Goal: Information Seeking & Learning: Learn about a topic

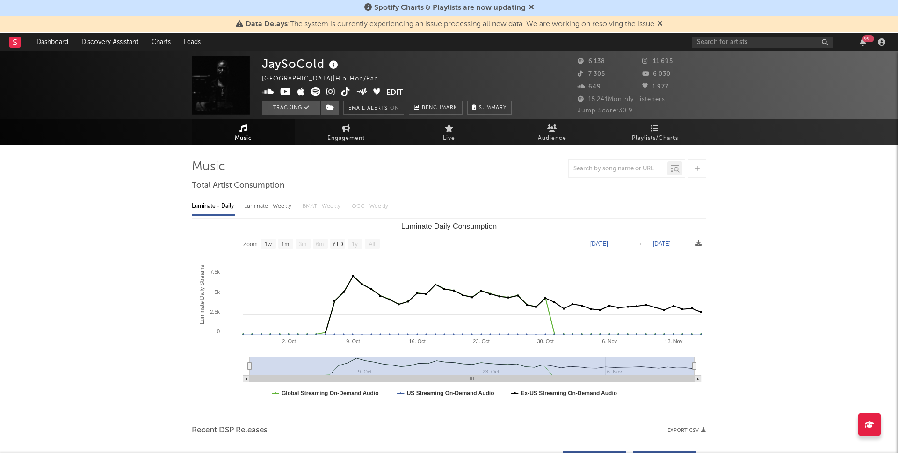
select select "1w"
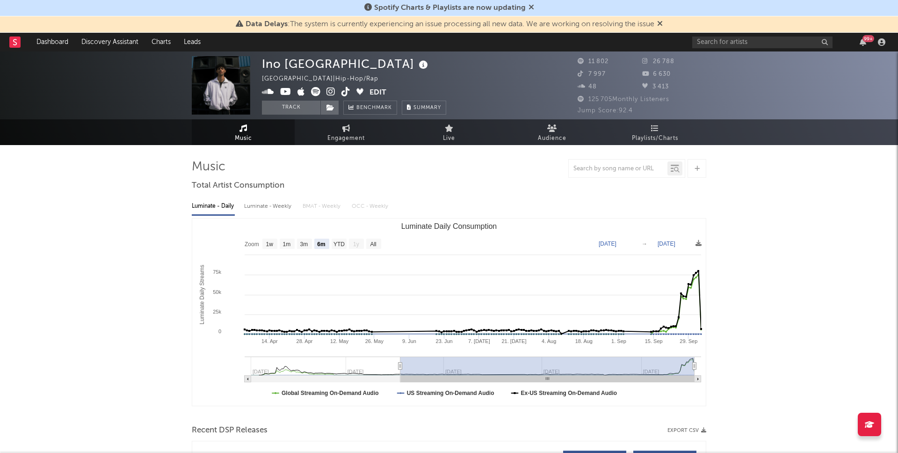
select select "6m"
click at [673, 70] on div "6 630" at bounding box center [674, 74] width 65 height 11
drag, startPoint x: 682, startPoint y: 64, endPoint x: 652, endPoint y: 63, distance: 30.4
click at [652, 63] on div "26 788" at bounding box center [674, 61] width 65 height 11
copy span "26 788"
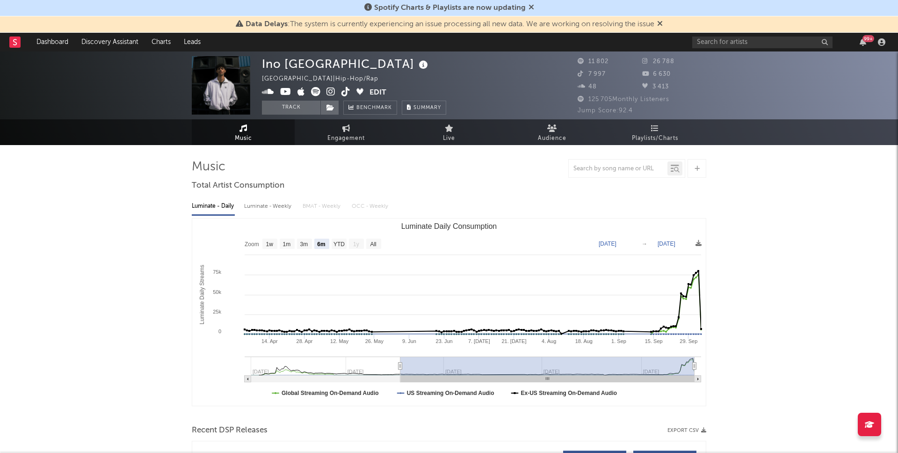
click at [674, 71] on div "6 630" at bounding box center [674, 74] width 65 height 11
drag, startPoint x: 671, startPoint y: 74, endPoint x: 654, endPoint y: 74, distance: 16.8
click at [654, 74] on div "6 630" at bounding box center [674, 74] width 65 height 11
copy span "6 630"
drag, startPoint x: 611, startPoint y: 73, endPoint x: 584, endPoint y: 73, distance: 27.1
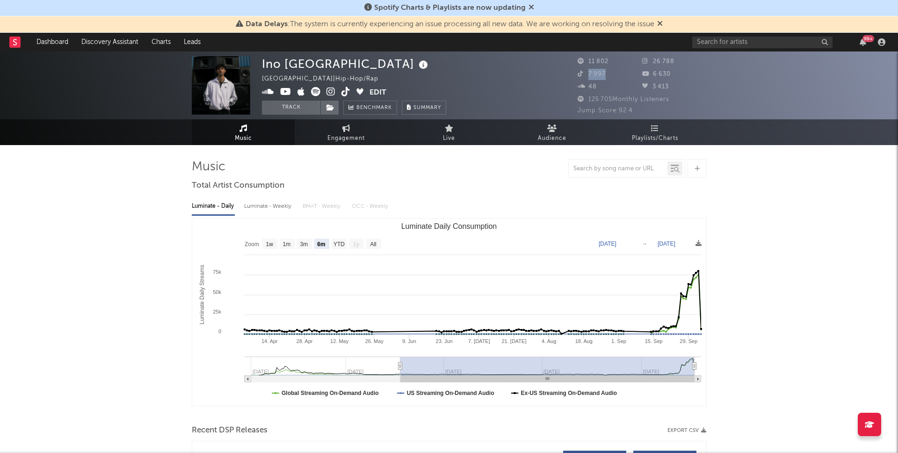
click at [584, 73] on div "7 997" at bounding box center [610, 74] width 65 height 11
copy span "7 997"
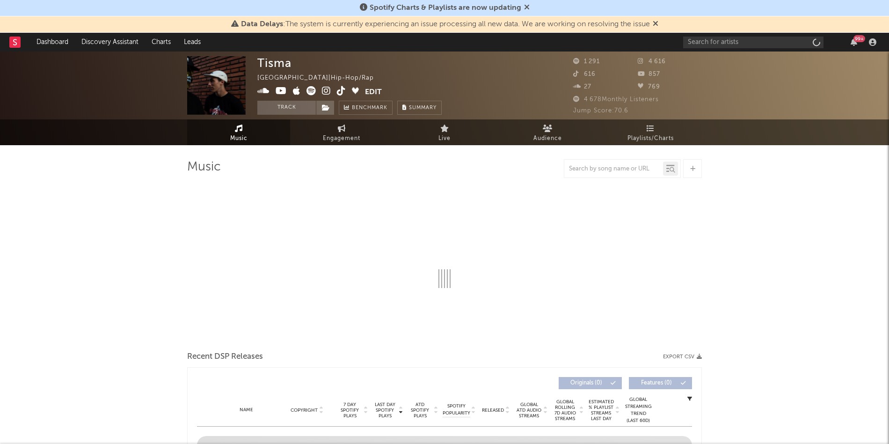
select select "6m"
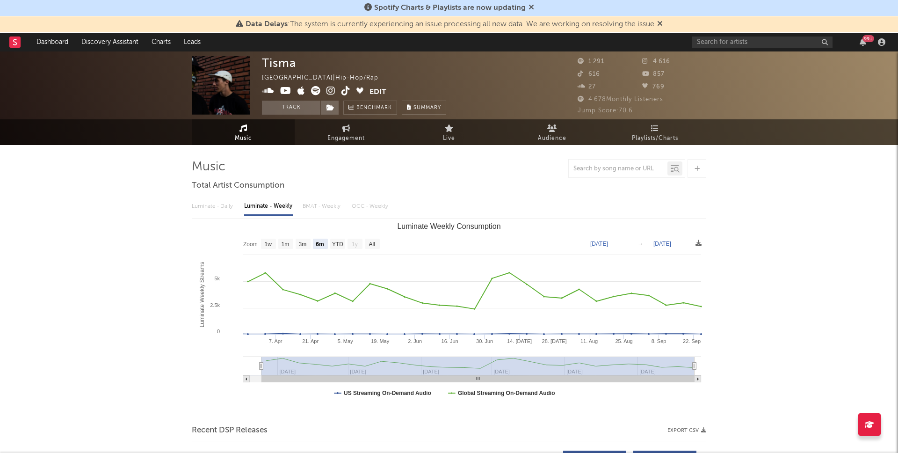
click at [664, 66] on div "4 616" at bounding box center [674, 61] width 65 height 11
drag, startPoint x: 673, startPoint y: 64, endPoint x: 645, endPoint y: 64, distance: 28.5
click at [645, 64] on div "4 616" at bounding box center [674, 61] width 65 height 11
copy span "4 616"
click at [576, 71] on div "Tisma France | Hip-Hop/Rap Edit Track Benchmark Summary 1 291 4 616 616 857 27 …" at bounding box center [449, 85] width 898 height 68
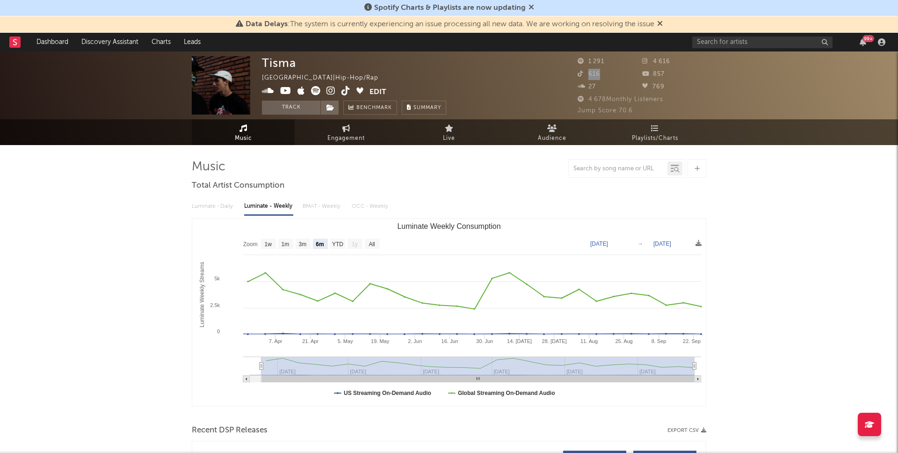
drag, startPoint x: 601, startPoint y: 77, endPoint x: 585, endPoint y: 77, distance: 16.4
click at [585, 77] on div "616" at bounding box center [610, 74] width 65 height 11
copy span "616"
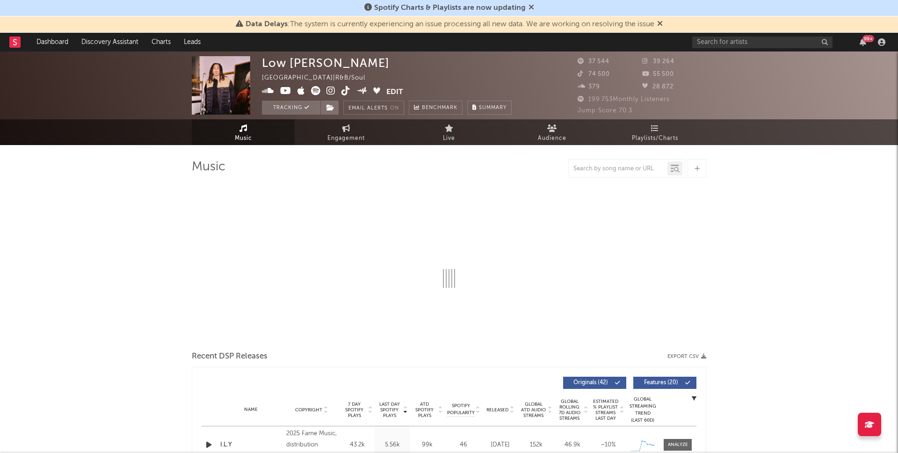
select select "6m"
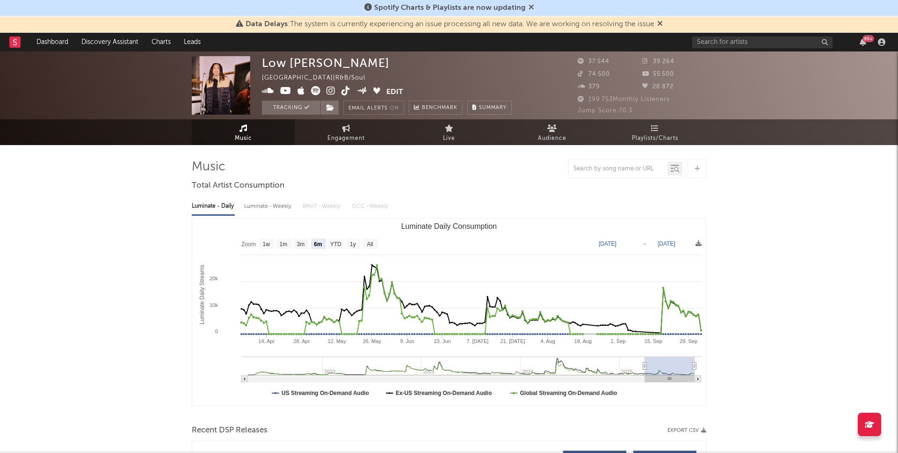
click at [678, 67] on div "39 264" at bounding box center [674, 61] width 65 height 11
drag, startPoint x: 681, startPoint y: 61, endPoint x: 653, endPoint y: 61, distance: 28.5
click at [653, 61] on div "39 264" at bounding box center [674, 61] width 65 height 11
copy span "39 264"
drag, startPoint x: 678, startPoint y: 77, endPoint x: 648, endPoint y: 77, distance: 30.4
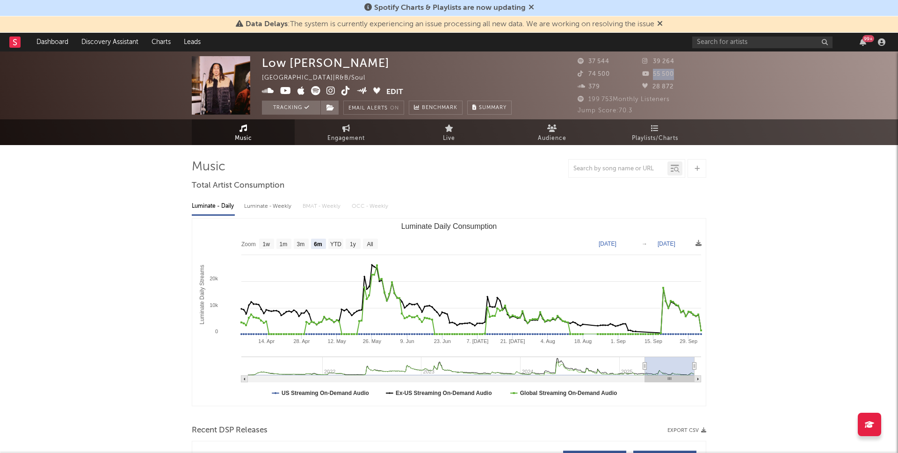
click at [648, 77] on div "55 500" at bounding box center [674, 74] width 65 height 11
copy span "55 500"
drag, startPoint x: 612, startPoint y: 72, endPoint x: 588, endPoint y: 72, distance: 24.3
click at [588, 72] on div "74 500" at bounding box center [610, 74] width 65 height 11
copy span "74 500"
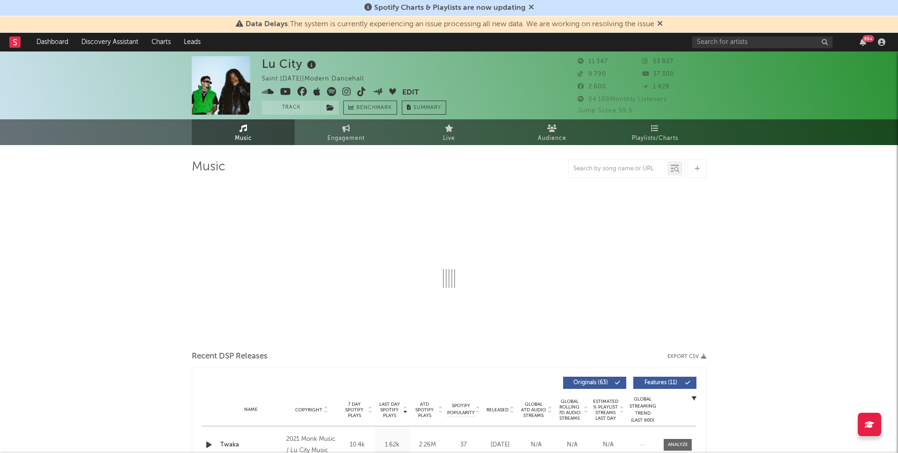
select select "6m"
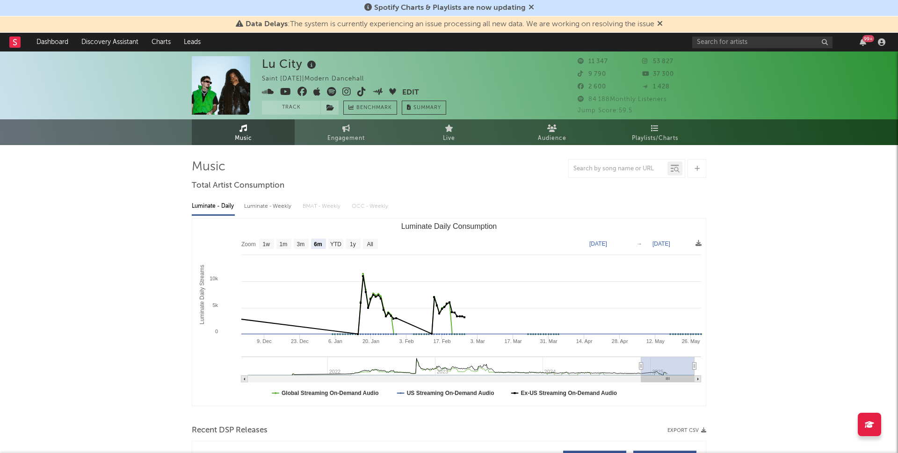
click at [689, 55] on div "Lu City Saint Lucia | Modern Dancehall Edit Track Benchmark Summary 11 347 53 8…" at bounding box center [449, 85] width 898 height 68
drag, startPoint x: 676, startPoint y: 61, endPoint x: 648, endPoint y: 61, distance: 27.1
click at [648, 61] on div "53 827" at bounding box center [674, 61] width 65 height 11
copy span "53 827"
drag, startPoint x: 672, startPoint y: 76, endPoint x: 644, endPoint y: 76, distance: 28.1
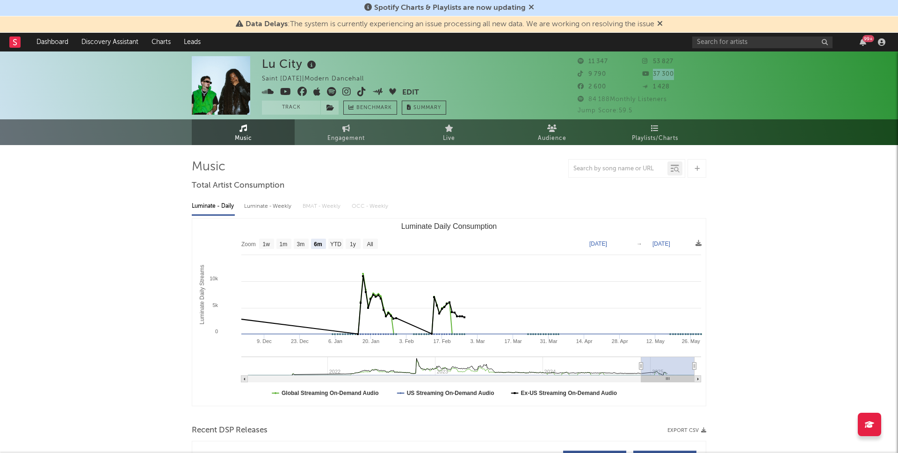
click at [644, 76] on div "37 300" at bounding box center [674, 74] width 65 height 11
copy span "37 300"
drag, startPoint x: 605, startPoint y: 87, endPoint x: 587, endPoint y: 87, distance: 17.8
click at [587, 87] on div "2 600" at bounding box center [610, 86] width 65 height 11
copy span "2 600"
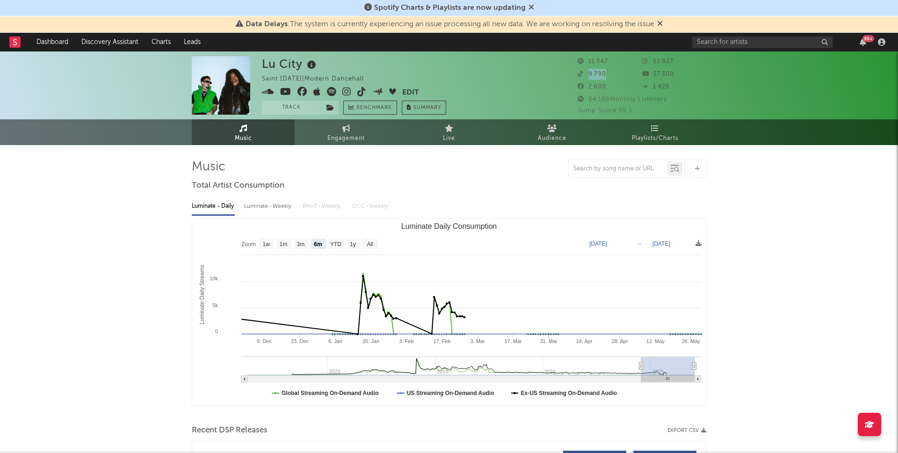
drag, startPoint x: 611, startPoint y: 75, endPoint x: 587, endPoint y: 76, distance: 24.3
click at [587, 76] on div "9 790" at bounding box center [610, 74] width 65 height 11
copy span "9 790"
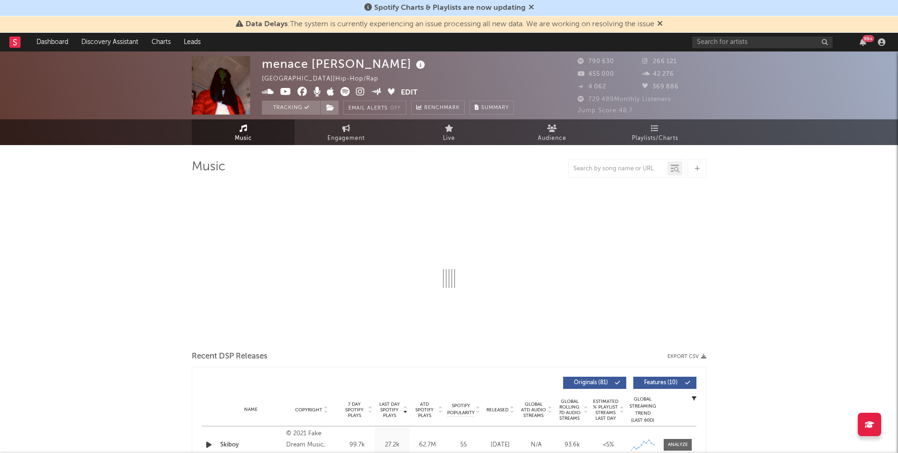
select select "6m"
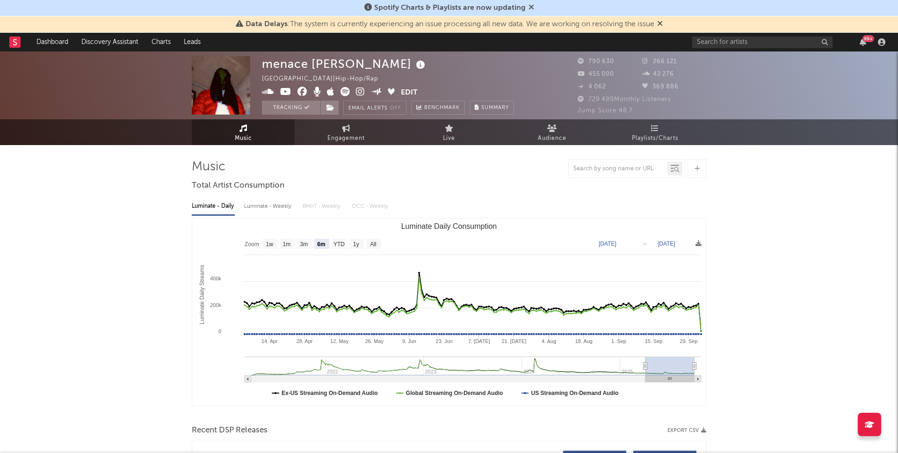
click at [679, 66] on div "266 121" at bounding box center [674, 61] width 65 height 11
drag, startPoint x: 679, startPoint y: 63, endPoint x: 652, endPoint y: 63, distance: 27.1
click at [652, 63] on div "266 121" at bounding box center [674, 61] width 65 height 11
copy span "266 121"
drag, startPoint x: 682, startPoint y: 89, endPoint x: 652, endPoint y: 90, distance: 30.4
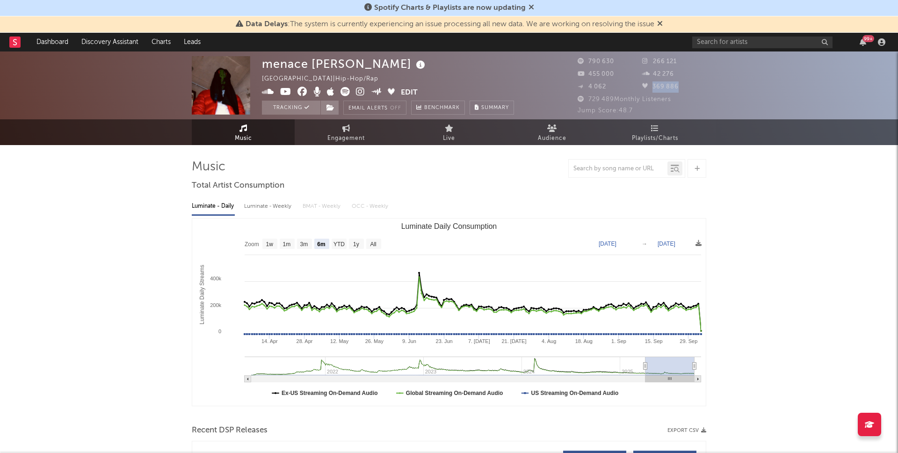
click at [652, 90] on div "369 886" at bounding box center [674, 86] width 65 height 11
copy span "369 886"
click at [620, 85] on div "4 062" at bounding box center [610, 86] width 65 height 11
drag, startPoint x: 616, startPoint y: 73, endPoint x: 589, endPoint y: 73, distance: 27.6
click at [589, 73] on div "455 000" at bounding box center [610, 74] width 65 height 11
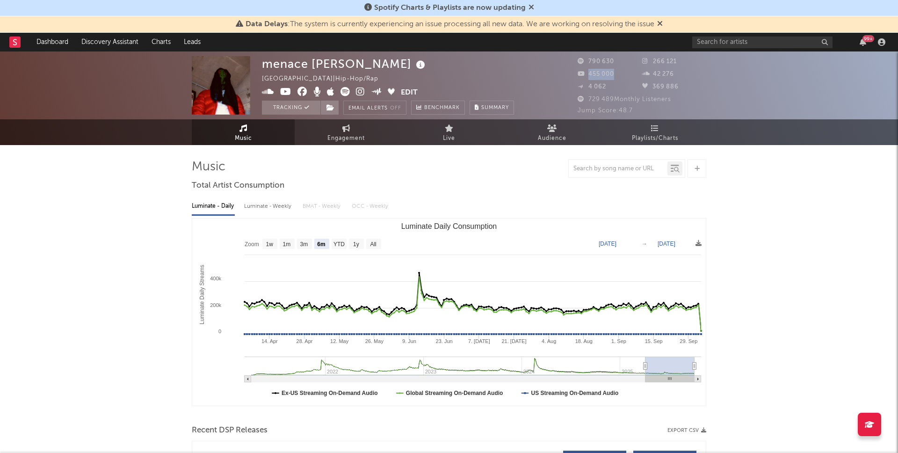
copy span "455 000"
click at [409, 91] on button "Edit" at bounding box center [409, 93] width 17 height 12
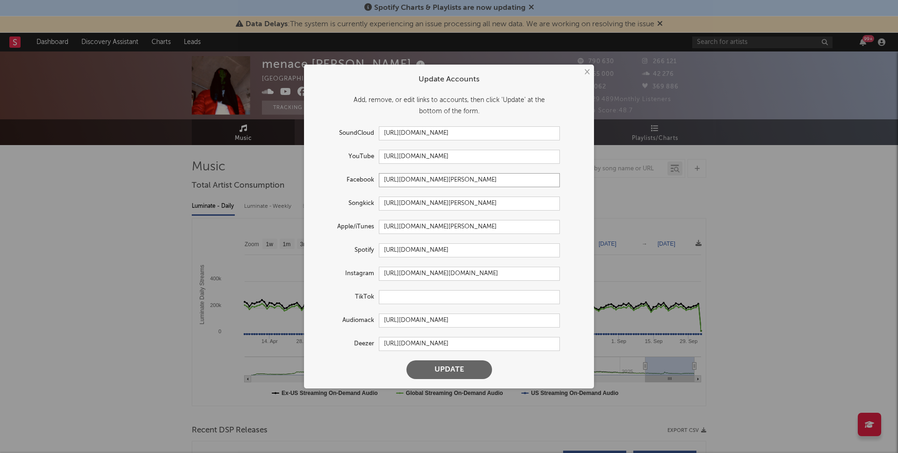
click at [400, 182] on input "https://web.facebook.com/people/menace-Santana/100076517263557/" at bounding box center [469, 180] width 181 height 14
paste input "ww"
type input "https://www.facebook.com/people/menace-Santana/100076517263557/"
click at [452, 368] on button "Update" at bounding box center [450, 369] width 86 height 19
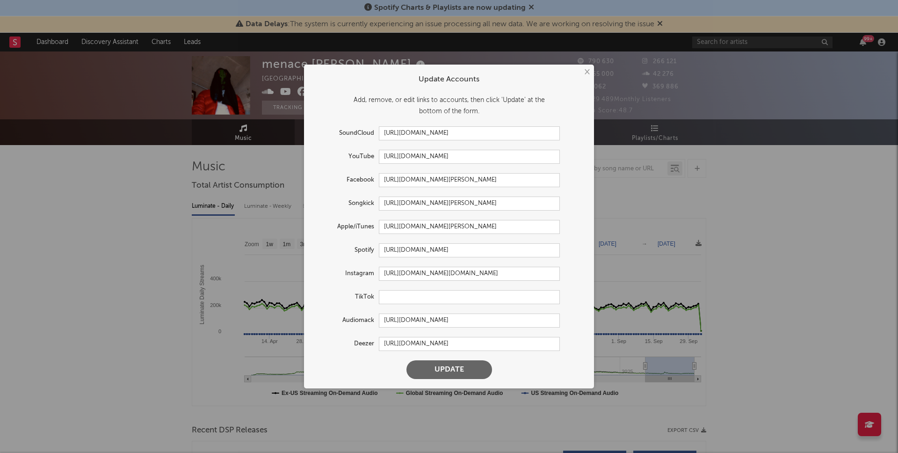
scroll to position [0, 0]
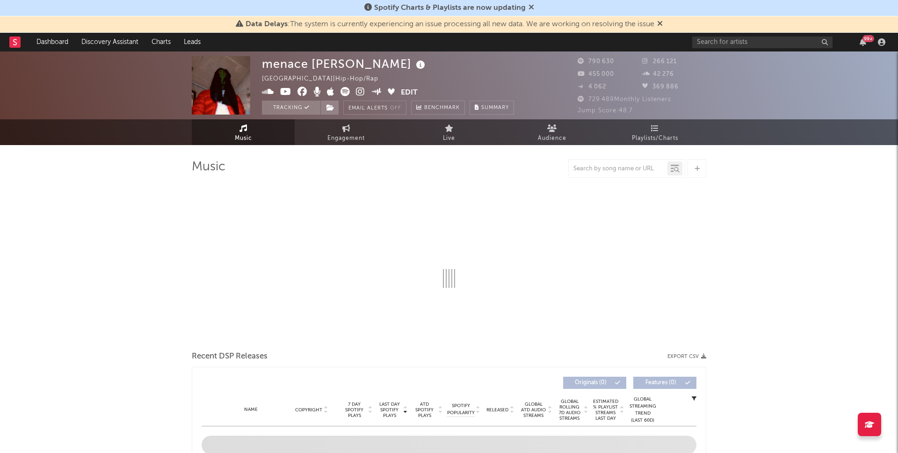
select select "6m"
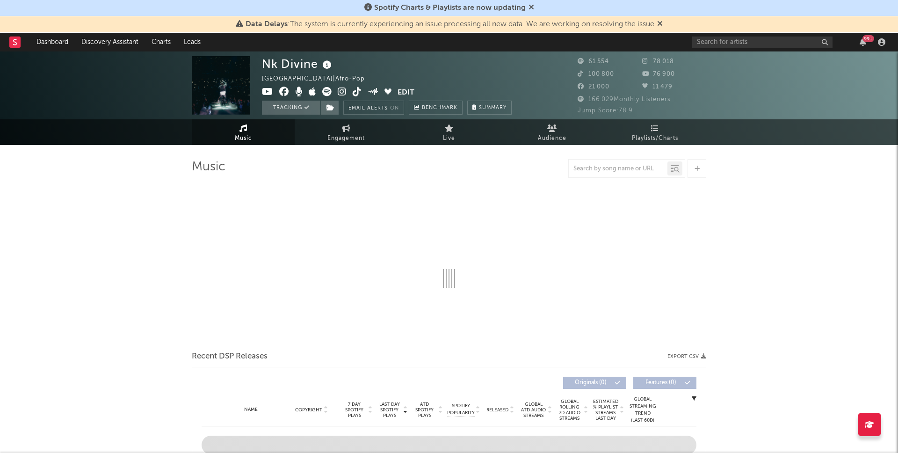
select select "6m"
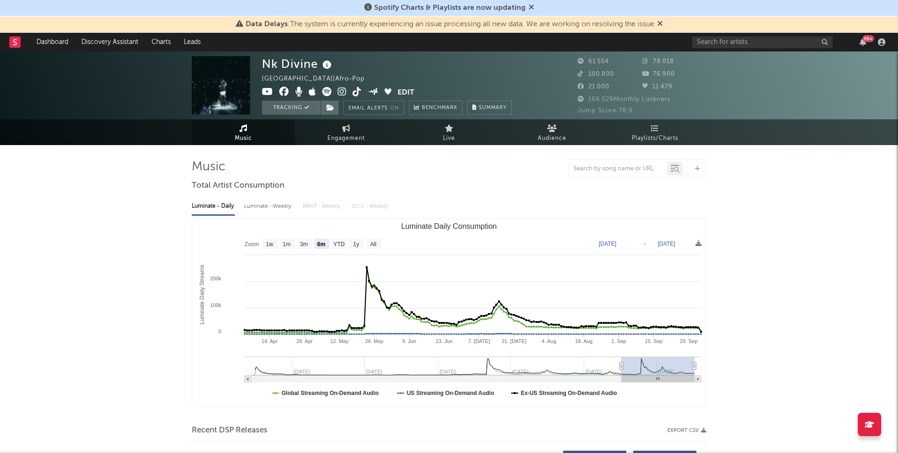
click at [676, 62] on div "78 018" at bounding box center [674, 61] width 65 height 11
drag, startPoint x: 676, startPoint y: 62, endPoint x: 654, endPoint y: 62, distance: 22.0
click at [654, 62] on div "78 018" at bounding box center [674, 61] width 65 height 11
copy span "78 018"
click at [680, 65] on div "78 018" at bounding box center [674, 61] width 65 height 11
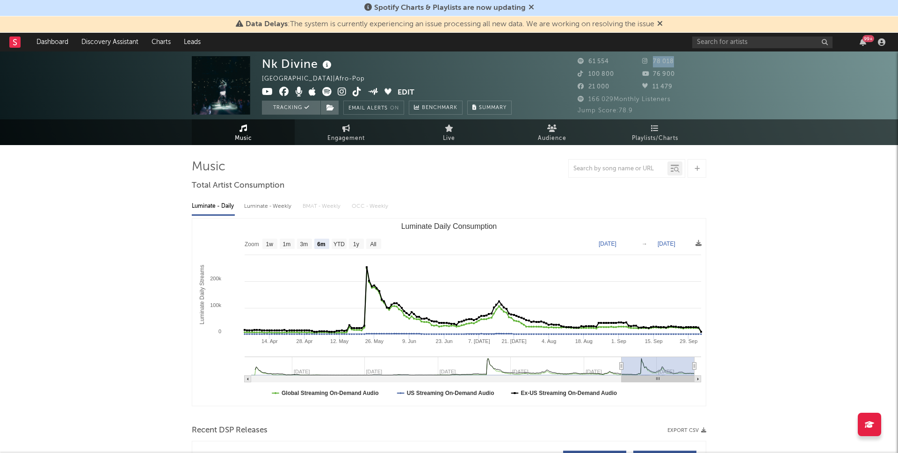
drag, startPoint x: 680, startPoint y: 64, endPoint x: 653, endPoint y: 64, distance: 26.7
click at [653, 64] on div "78 018" at bounding box center [674, 61] width 65 height 11
copy span "78 018"
drag, startPoint x: 689, startPoint y: 79, endPoint x: 651, endPoint y: 77, distance: 38.0
click at [651, 77] on div "76 900" at bounding box center [674, 74] width 65 height 11
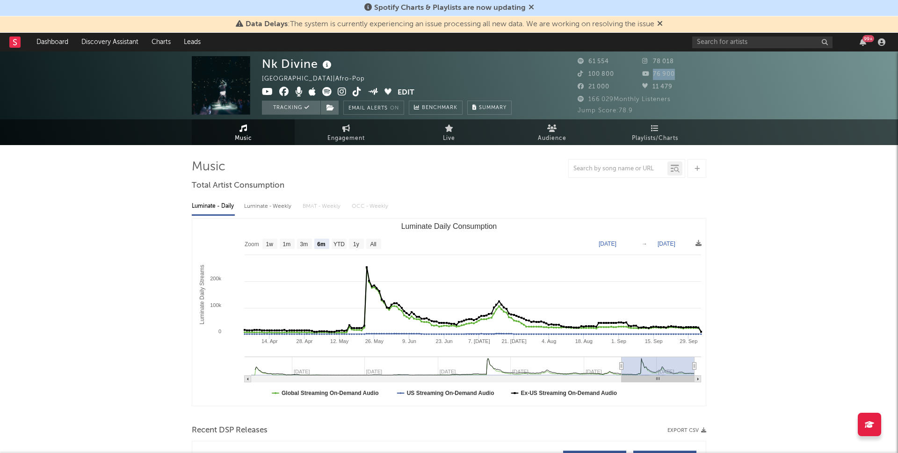
copy span "76 900"
drag, startPoint x: 617, startPoint y: 79, endPoint x: 588, endPoint y: 78, distance: 29.0
click at [588, 78] on div "100 800" at bounding box center [610, 74] width 65 height 11
copy span "100 800"
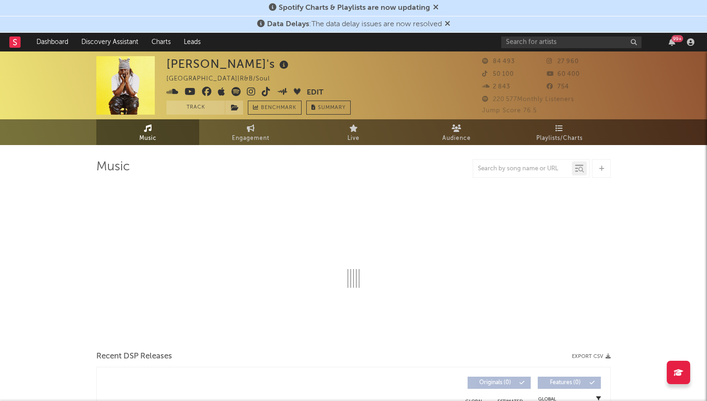
select select "6m"
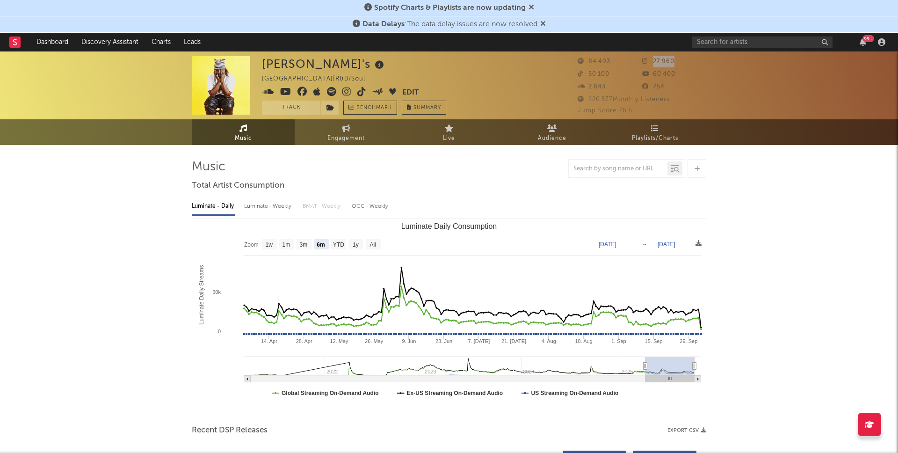
drag, startPoint x: 684, startPoint y: 65, endPoint x: 645, endPoint y: 66, distance: 39.8
click at [645, 66] on div "27 960" at bounding box center [674, 61] width 65 height 11
copy span "27 960"
drag, startPoint x: 683, startPoint y: 80, endPoint x: 654, endPoint y: 79, distance: 28.6
click at [654, 79] on div "60 400" at bounding box center [674, 74] width 65 height 11
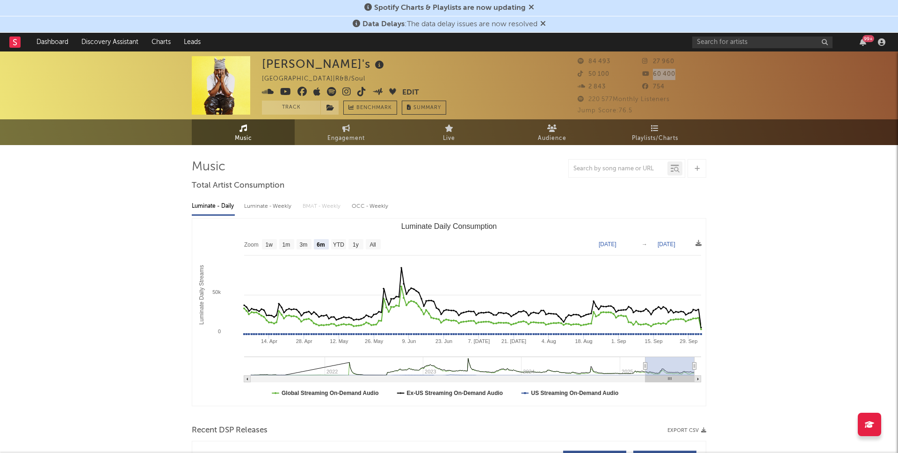
copy span "60 400"
click at [614, 95] on div "220 577 Monthly Listeners" at bounding box center [642, 99] width 129 height 11
drag, startPoint x: 613, startPoint y: 82, endPoint x: 587, endPoint y: 73, distance: 27.1
click at [587, 73] on div "84 493 27 960 50 100 60 400 2 843 754" at bounding box center [642, 75] width 129 height 38
click at [587, 73] on span "50 100" at bounding box center [594, 74] width 32 height 6
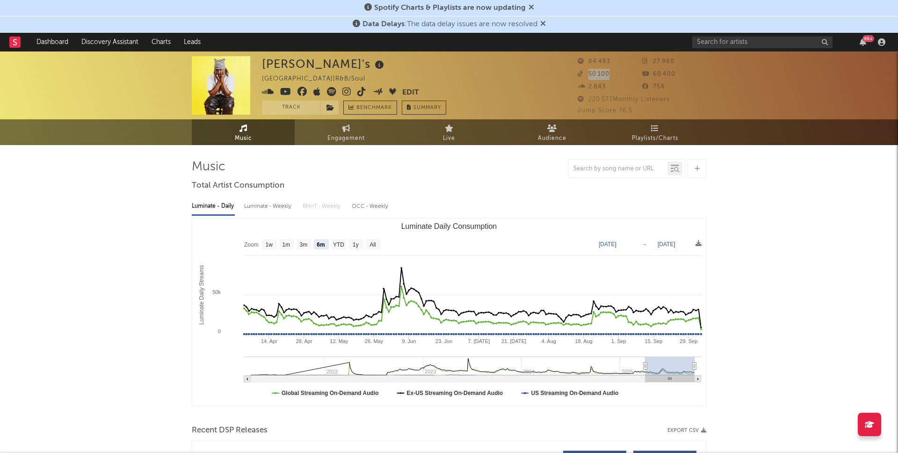
drag, startPoint x: 610, startPoint y: 73, endPoint x: 583, endPoint y: 73, distance: 27.2
click at [583, 73] on div "50 100" at bounding box center [610, 74] width 65 height 11
copy span "50 100"
drag, startPoint x: 677, startPoint y: 95, endPoint x: 643, endPoint y: 91, distance: 34.4
click at [643, 91] on div "84 493 27 960 50 100 60 400 2 843 754 220 577 Monthly Listeners Jump Score: 76.5" at bounding box center [642, 86] width 129 height 60
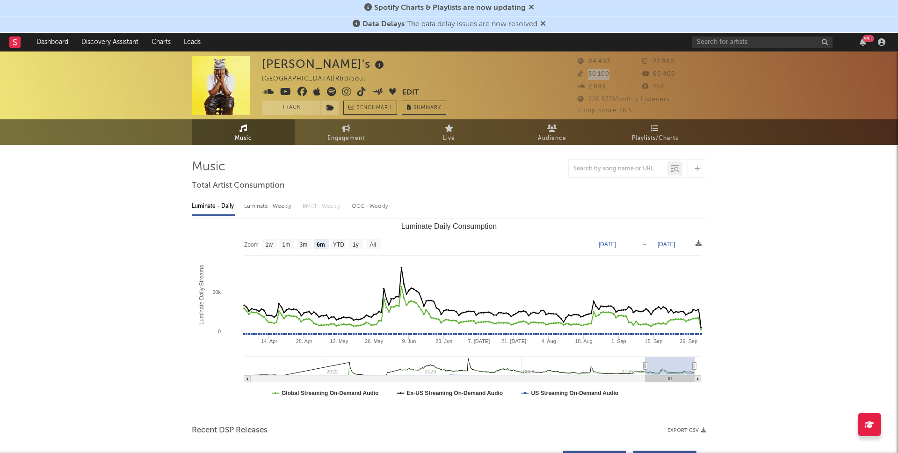
click at [643, 91] on div "754" at bounding box center [674, 86] width 65 height 11
drag, startPoint x: 673, startPoint y: 90, endPoint x: 653, endPoint y: 90, distance: 19.7
click at [653, 90] on div "754" at bounding box center [674, 86] width 65 height 11
copy span "754"
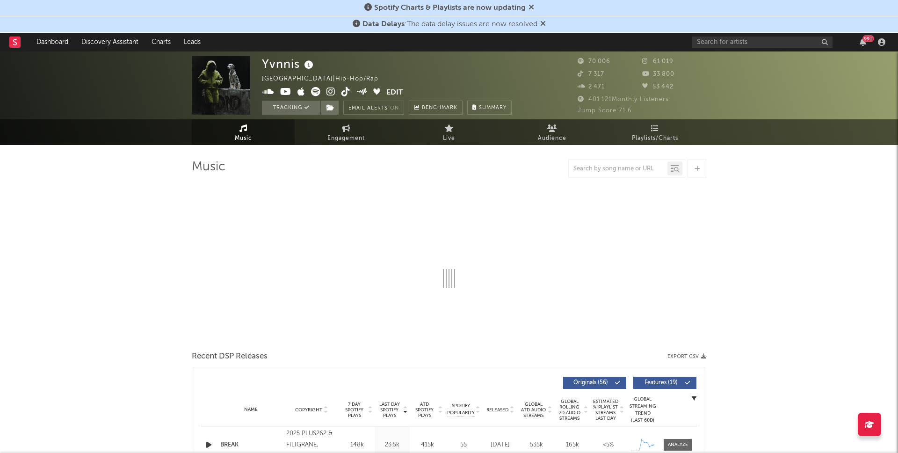
select select "6m"
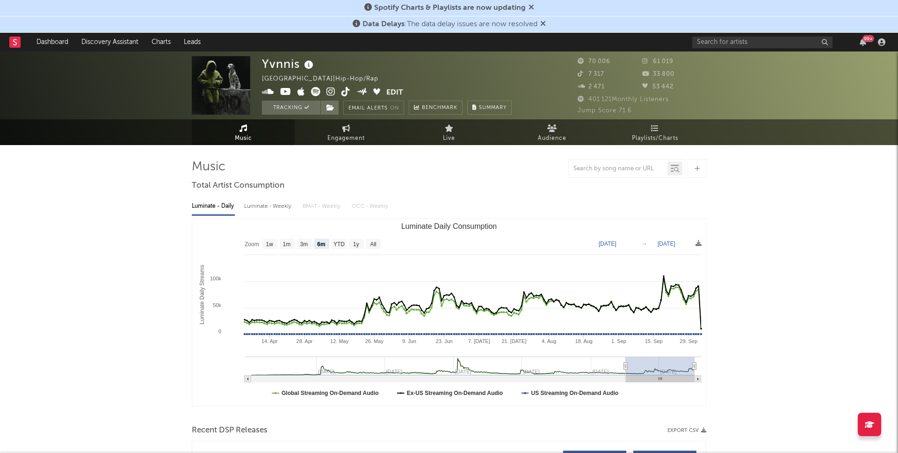
click at [604, 66] on div "70 006" at bounding box center [610, 61] width 65 height 11
click at [685, 66] on div "61 019" at bounding box center [674, 61] width 65 height 11
drag, startPoint x: 685, startPoint y: 62, endPoint x: 647, endPoint y: 60, distance: 37.9
click at [647, 60] on div "61 019" at bounding box center [674, 61] width 65 height 11
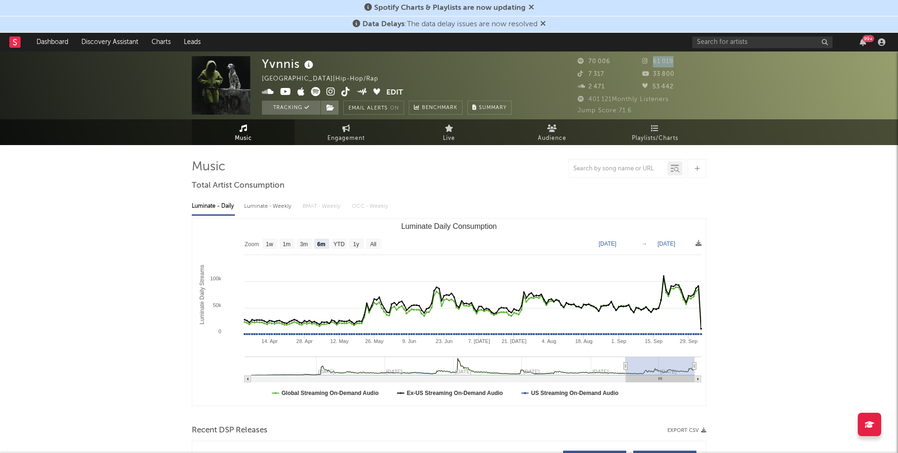
copy span "61 019"
drag, startPoint x: 676, startPoint y: 77, endPoint x: 653, endPoint y: 77, distance: 22.5
click at [653, 77] on div "33 800" at bounding box center [674, 74] width 65 height 11
copy span "33 800"
drag, startPoint x: 606, startPoint y: 75, endPoint x: 588, endPoint y: 75, distance: 18.2
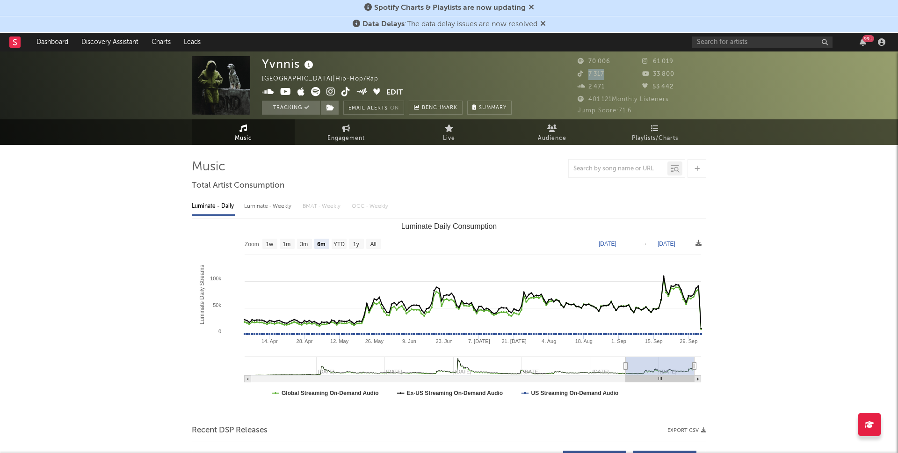
click at [588, 75] on div "7 317" at bounding box center [610, 74] width 65 height 11
copy span "7 317"
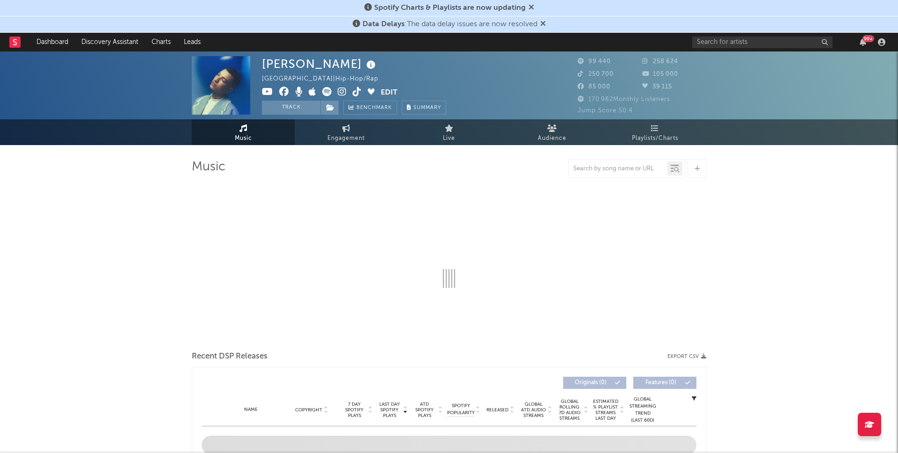
select select "6m"
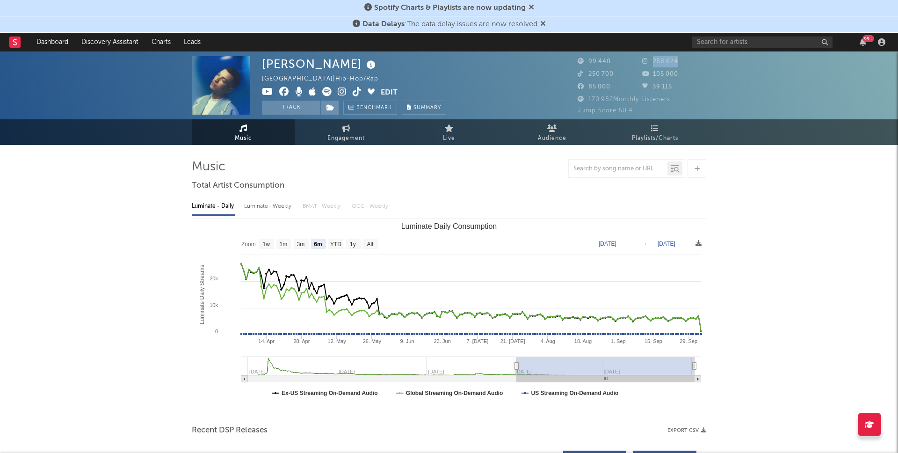
drag, startPoint x: 680, startPoint y: 65, endPoint x: 648, endPoint y: 65, distance: 31.8
click at [648, 65] on div "258 624" at bounding box center [674, 61] width 65 height 11
copy span "258 624"
drag, startPoint x: 686, startPoint y: 76, endPoint x: 654, endPoint y: 77, distance: 32.3
click at [654, 77] on div "105 000" at bounding box center [674, 74] width 65 height 11
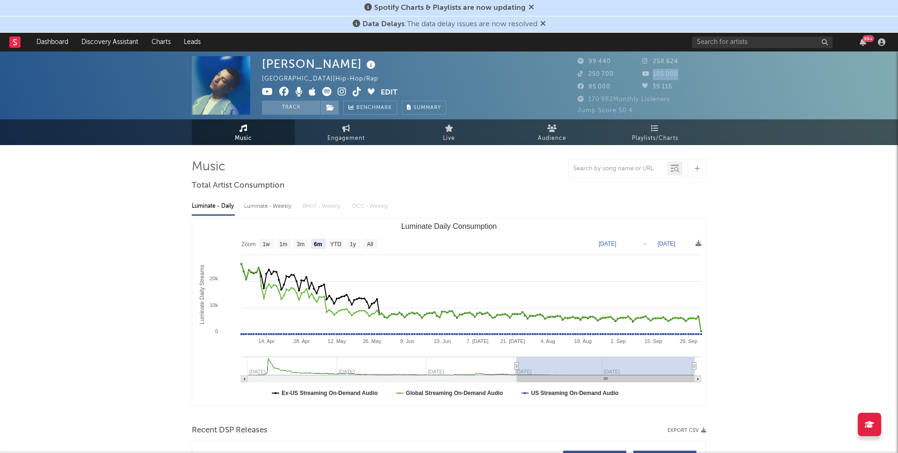
copy span "105 000"
drag, startPoint x: 614, startPoint y: 81, endPoint x: 582, endPoint y: 83, distance: 32.8
click at [582, 83] on div "85 000" at bounding box center [610, 86] width 65 height 11
copy span "85 000"
drag, startPoint x: 618, startPoint y: 76, endPoint x: 589, endPoint y: 76, distance: 29.5
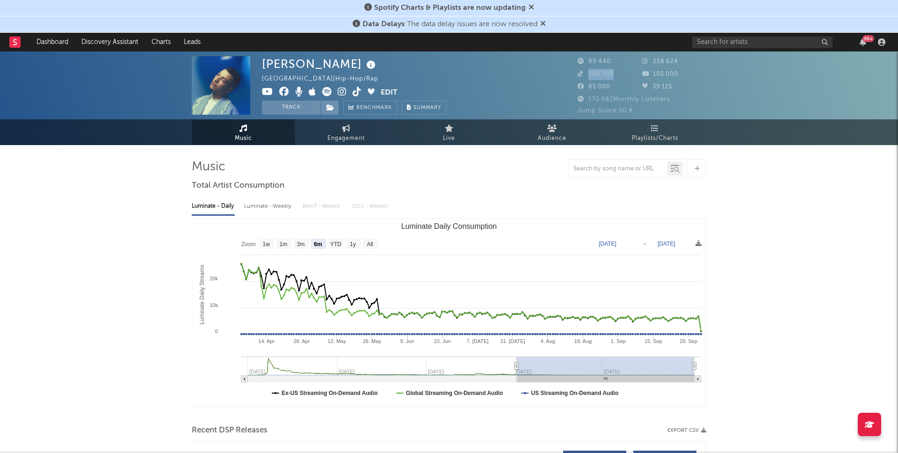
click at [589, 76] on div "250 700" at bounding box center [610, 74] width 65 height 11
copy span "250 700"
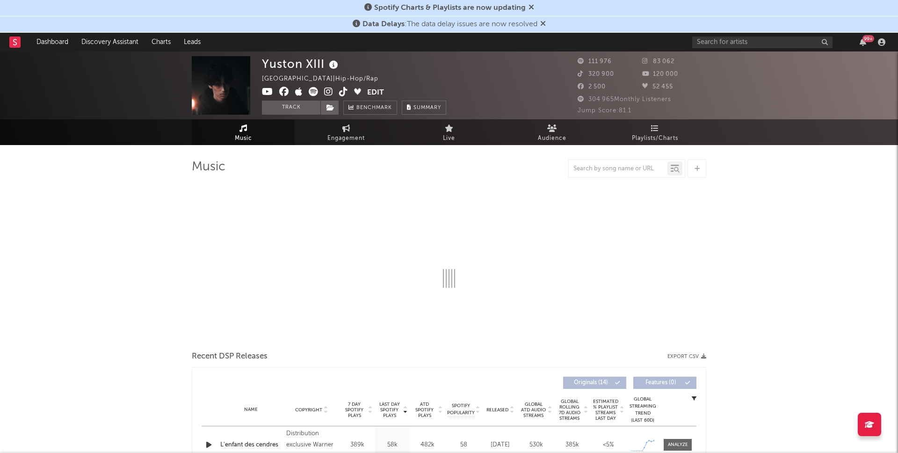
select select "6m"
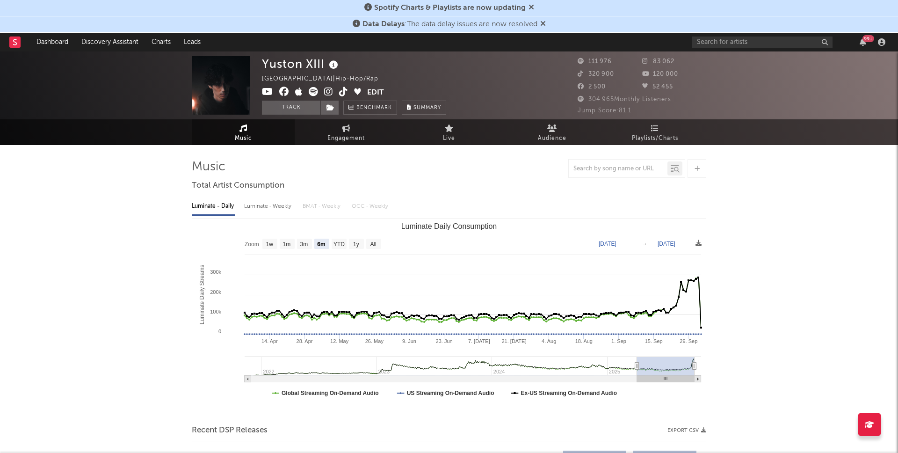
click at [658, 61] on span "83 062" at bounding box center [658, 61] width 32 height 6
drag, startPoint x: 680, startPoint y: 61, endPoint x: 646, endPoint y: 61, distance: 34.2
click at [646, 61] on div "83 062" at bounding box center [674, 61] width 65 height 11
copy span "83 062"
drag, startPoint x: 688, startPoint y: 71, endPoint x: 653, endPoint y: 77, distance: 35.6
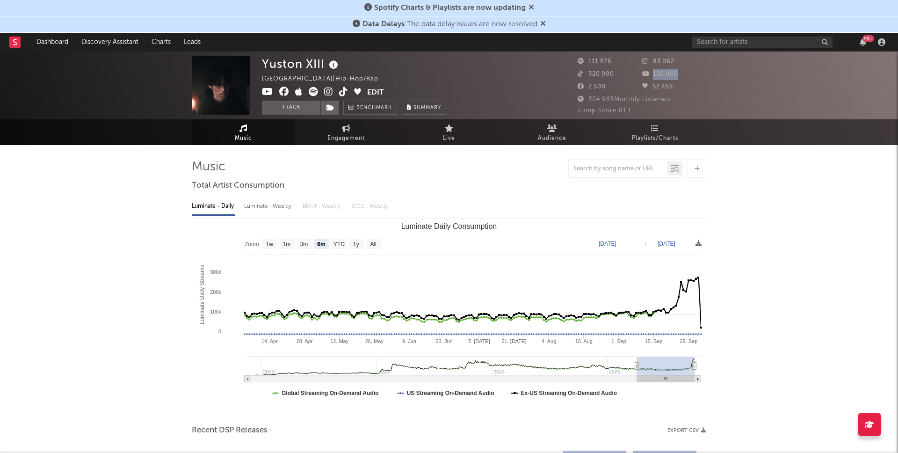
click at [653, 77] on div "120 000" at bounding box center [674, 74] width 65 height 11
copy span "120 000"
drag, startPoint x: 617, startPoint y: 79, endPoint x: 585, endPoint y: 78, distance: 31.4
click at [585, 78] on div "320 900" at bounding box center [610, 74] width 65 height 11
copy span "320 900"
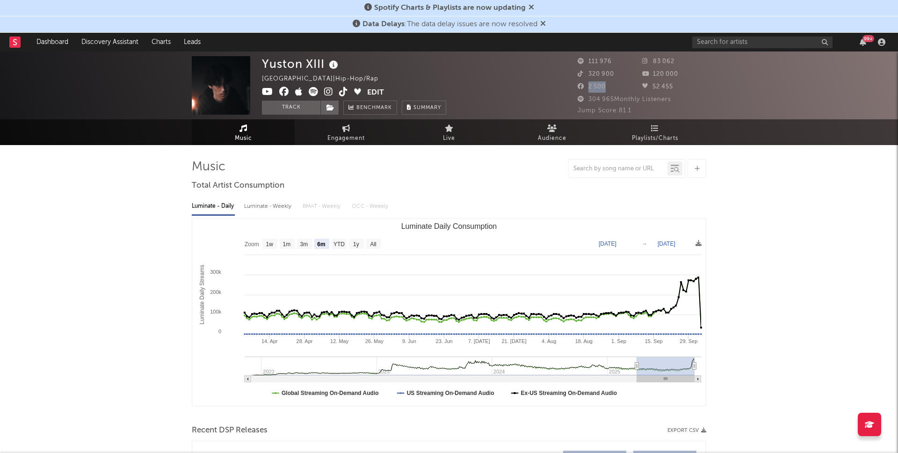
drag, startPoint x: 616, startPoint y: 89, endPoint x: 585, endPoint y: 87, distance: 31.4
click at [585, 87] on div "2 500" at bounding box center [610, 86] width 65 height 11
copy span "2 500"
click at [606, 92] on div "2 500" at bounding box center [610, 86] width 65 height 11
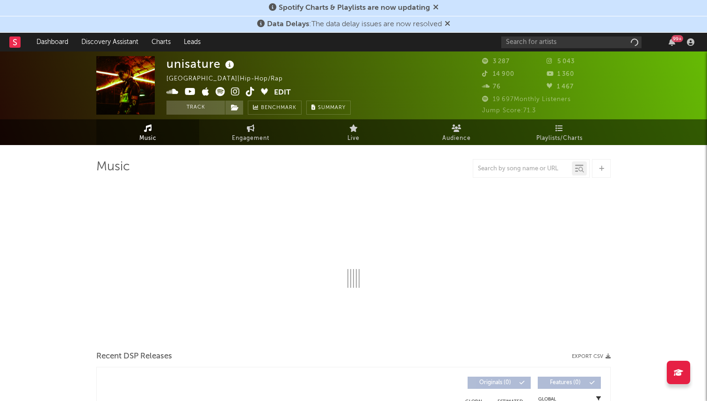
select select "1w"
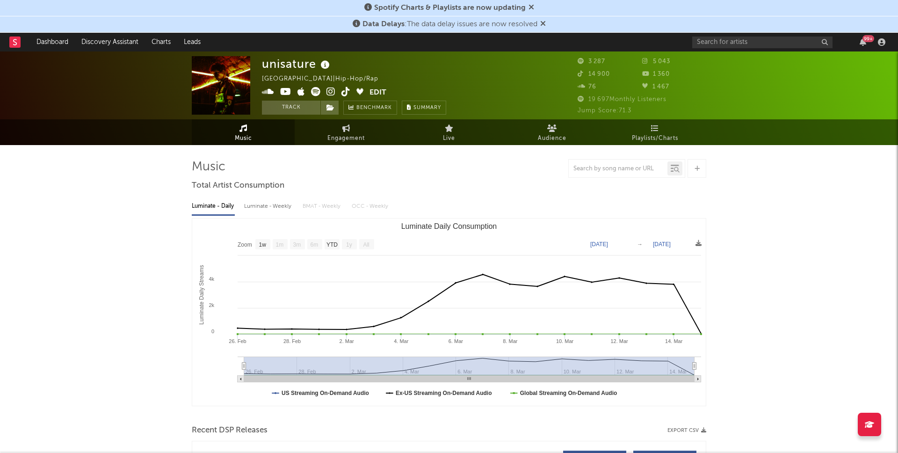
click at [674, 64] on div "5 043" at bounding box center [674, 61] width 65 height 11
drag, startPoint x: 674, startPoint y: 64, endPoint x: 637, endPoint y: 64, distance: 37.0
click at [637, 64] on div "3 287 5 043 14 900 1 360 76 1 467" at bounding box center [642, 75] width 129 height 38
copy div "3 287 5 043"
drag, startPoint x: 677, startPoint y: 74, endPoint x: 653, endPoint y: 75, distance: 23.9
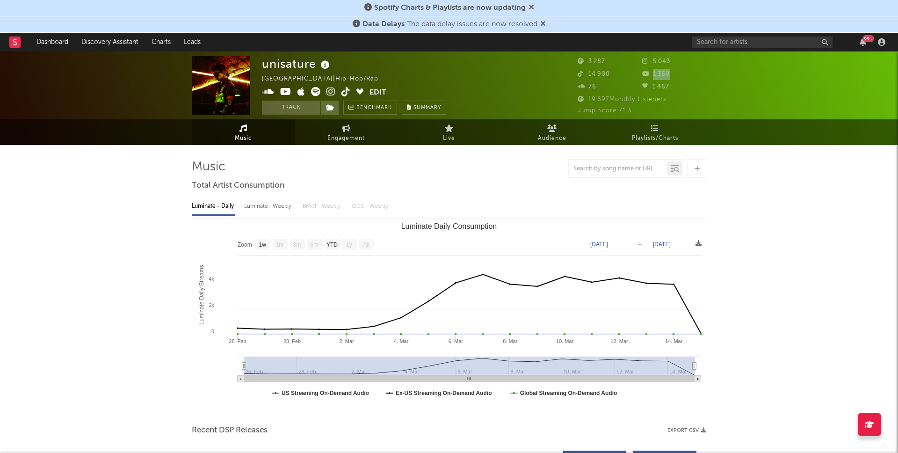
click at [653, 75] on div "1 360" at bounding box center [674, 74] width 65 height 11
copy span "1 360"
drag, startPoint x: 618, startPoint y: 75, endPoint x: 589, endPoint y: 76, distance: 29.5
click at [589, 76] on div "14 900" at bounding box center [610, 74] width 65 height 11
copy span "14 900"
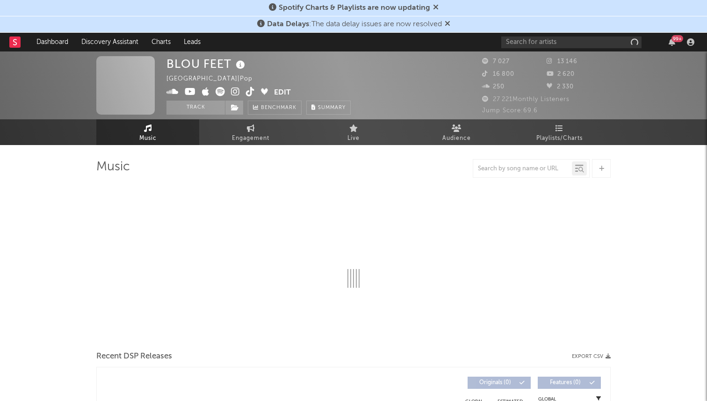
select select "6m"
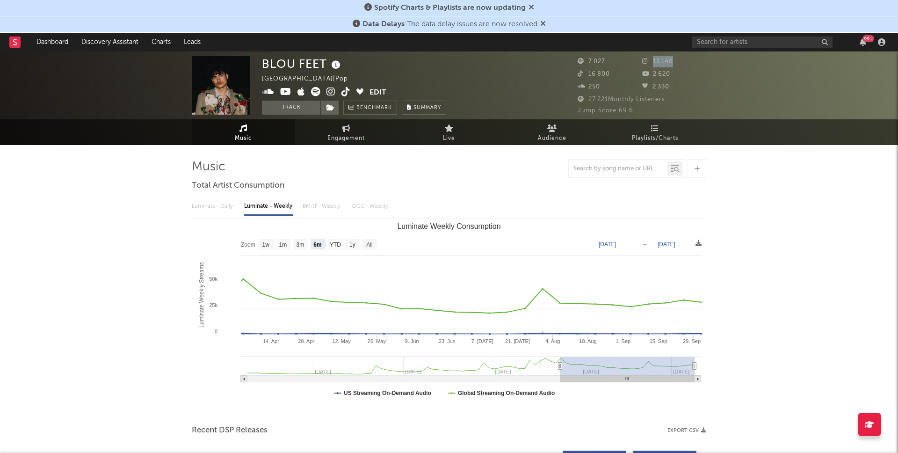
drag, startPoint x: 681, startPoint y: 66, endPoint x: 645, endPoint y: 66, distance: 36.5
click at [645, 66] on div "13 146" at bounding box center [674, 61] width 65 height 11
copy span "13 146"
drag, startPoint x: 673, startPoint y: 78, endPoint x: 652, endPoint y: 78, distance: 20.6
click at [652, 78] on div "2 620" at bounding box center [674, 74] width 65 height 11
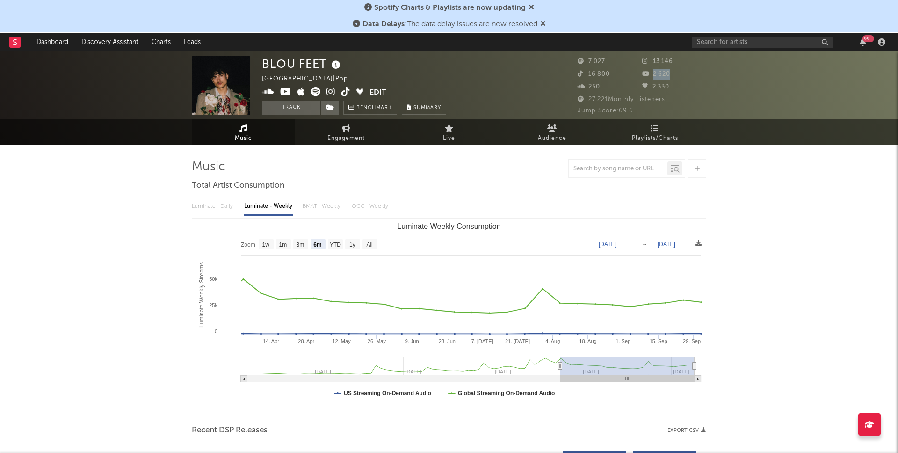
copy span "2 620"
drag, startPoint x: 605, startPoint y: 75, endPoint x: 585, endPoint y: 75, distance: 20.1
click at [585, 75] on span "16 800" at bounding box center [594, 74] width 32 height 6
click at [616, 74] on div "16 800" at bounding box center [610, 74] width 65 height 11
drag, startPoint x: 616, startPoint y: 74, endPoint x: 590, endPoint y: 74, distance: 26.2
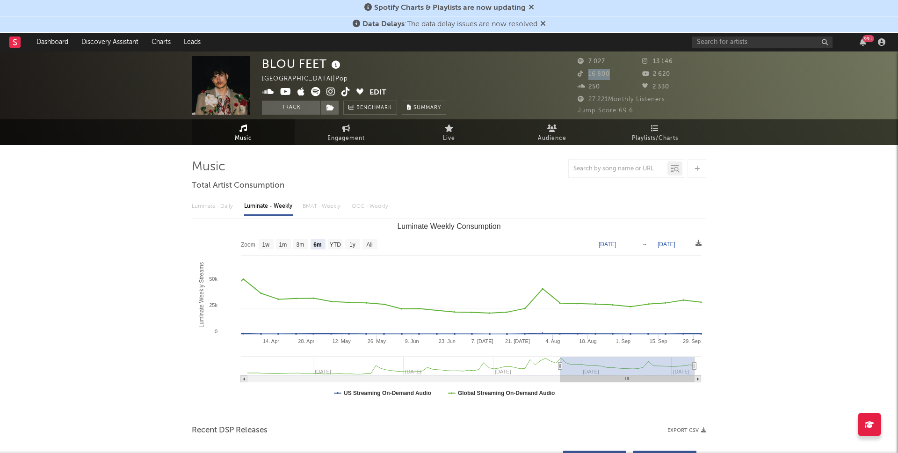
click at [590, 74] on div "16 800" at bounding box center [610, 74] width 65 height 11
copy span "16 800"
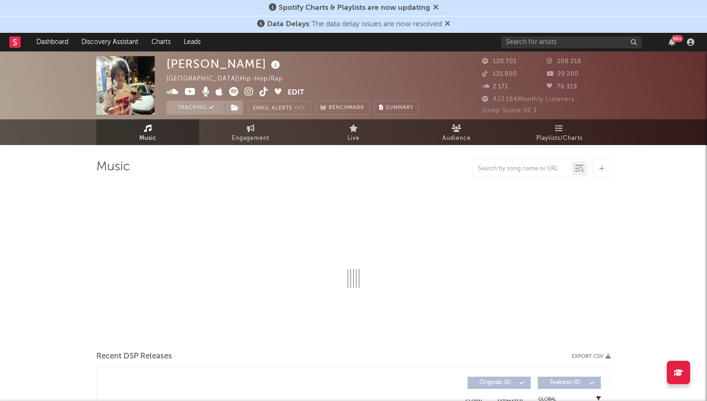
select select "6m"
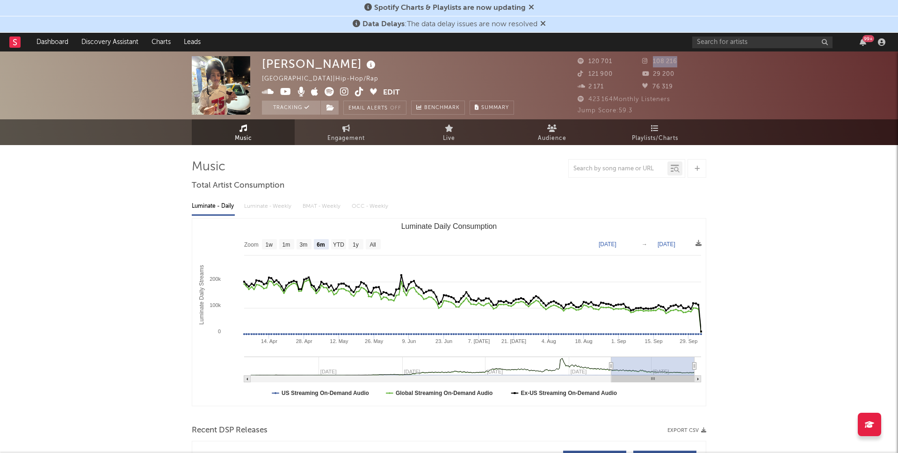
drag, startPoint x: 679, startPoint y: 64, endPoint x: 650, endPoint y: 65, distance: 29.0
click at [650, 65] on div "108 216" at bounding box center [674, 61] width 65 height 11
copy span "108 216"
drag, startPoint x: 673, startPoint y: 73, endPoint x: 645, endPoint y: 73, distance: 28.1
click at [645, 73] on div "29 200" at bounding box center [674, 74] width 65 height 11
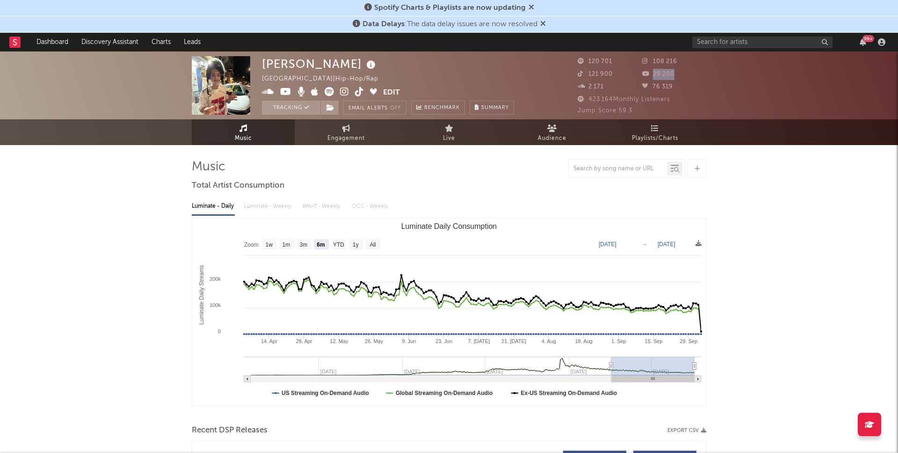
copy span "29 200"
drag, startPoint x: 623, startPoint y: 75, endPoint x: 585, endPoint y: 76, distance: 37.9
click at [585, 76] on div "121 900" at bounding box center [610, 74] width 65 height 11
copy span "121 900"
